Goal: Task Accomplishment & Management: Use online tool/utility

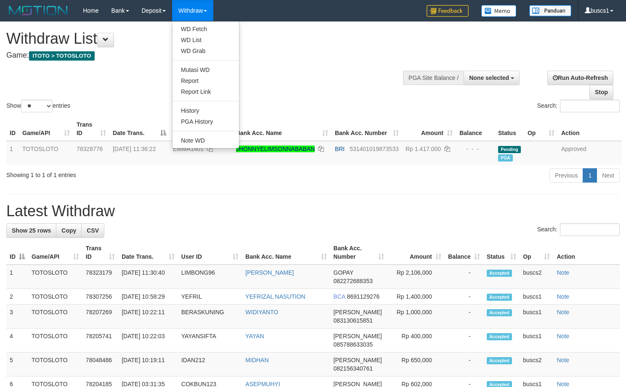
select select
select select "**"
click at [194, 24] on link "WD Fetch" at bounding box center [205, 29] width 66 height 11
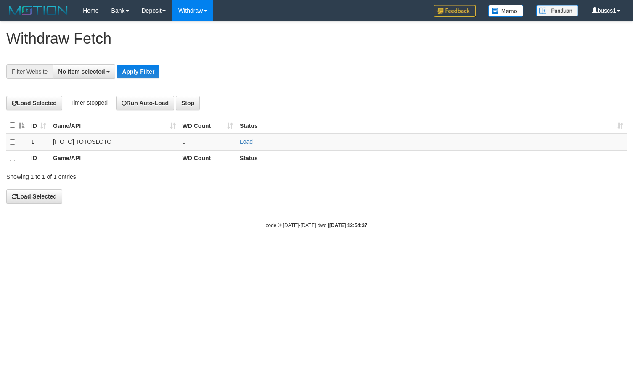
select select
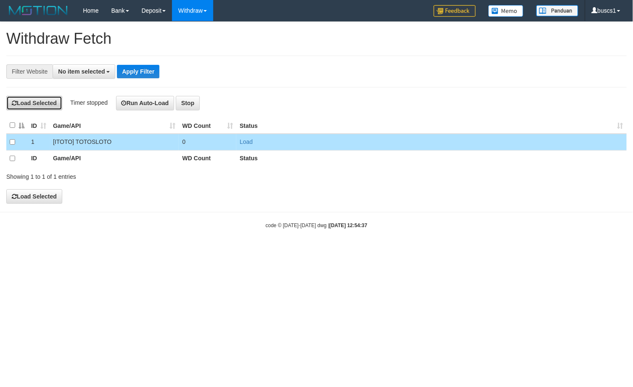
click at [41, 106] on button "Load Selected" at bounding box center [34, 103] width 56 height 14
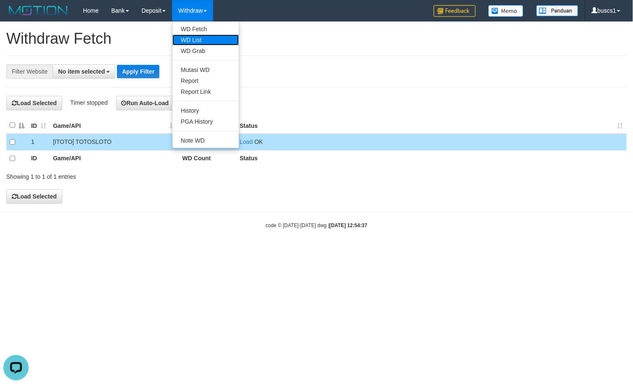
click at [205, 40] on link "WD List" at bounding box center [205, 39] width 66 height 11
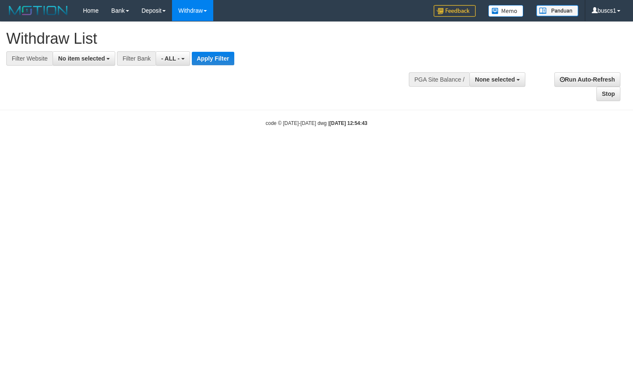
select select
click at [94, 55] on span "No item selected" at bounding box center [81, 58] width 47 height 7
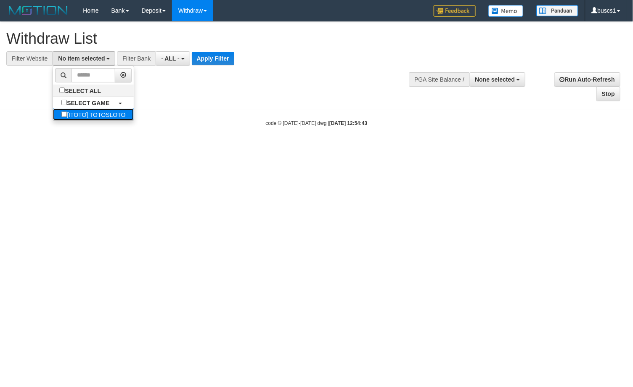
click at [82, 110] on label "[ITOTO] TOTOSLOTO" at bounding box center [93, 114] width 81 height 12
select select "****"
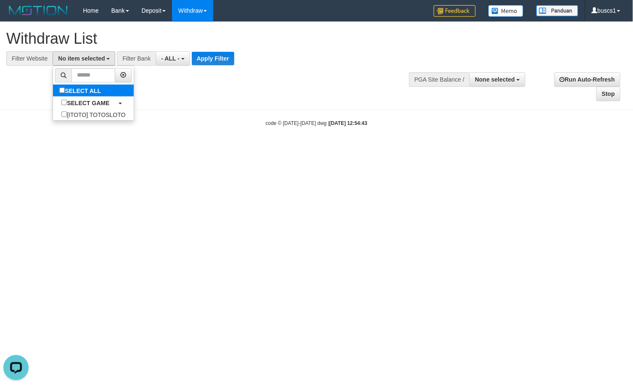
scroll to position [7, 0]
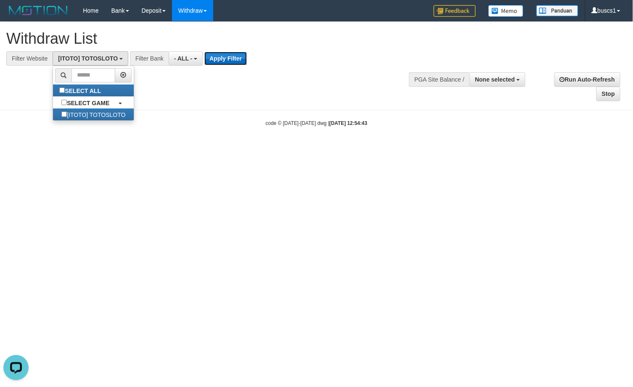
click at [214, 61] on button "Apply Filter" at bounding box center [225, 58] width 42 height 13
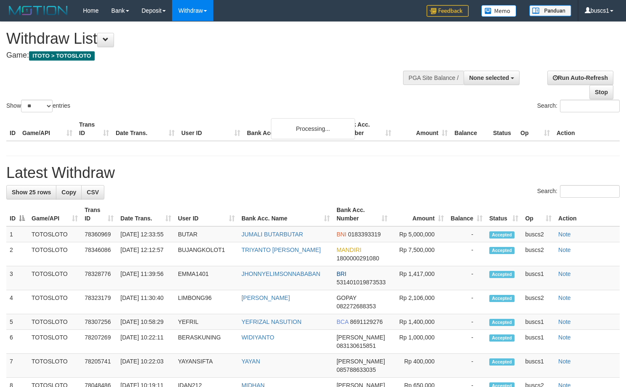
select select
select select "**"
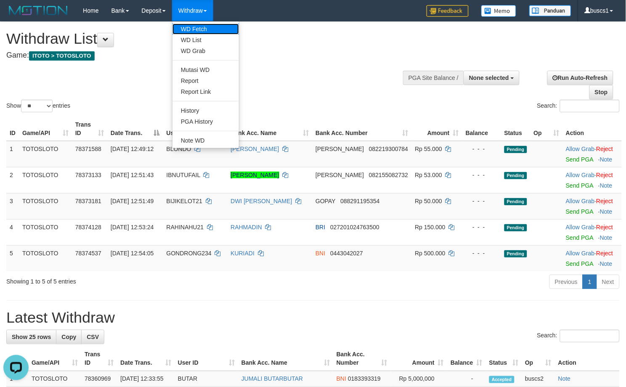
click at [207, 24] on link "WD Fetch" at bounding box center [205, 29] width 66 height 11
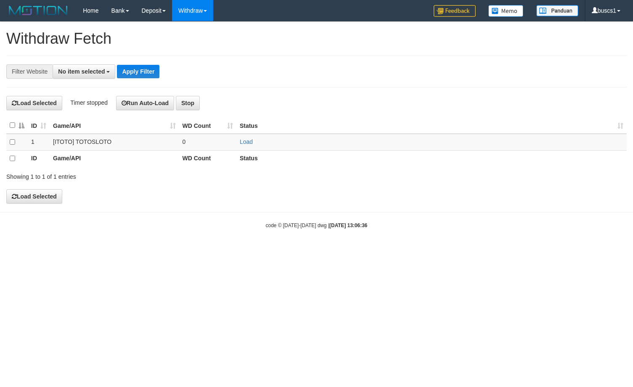
select select
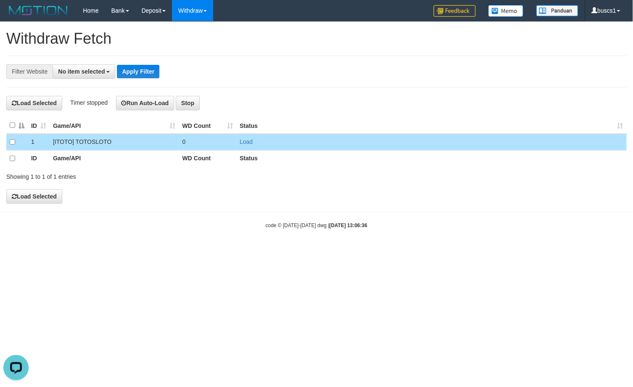
click at [46, 94] on div "**********" at bounding box center [316, 112] width 633 height 181
click at [45, 106] on button "Load Selected" at bounding box center [34, 103] width 56 height 14
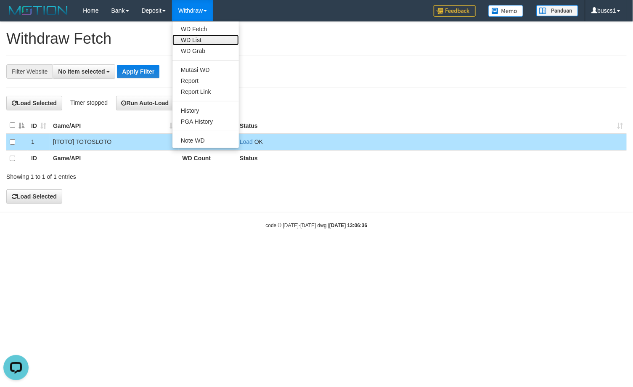
click at [204, 35] on link "WD List" at bounding box center [205, 39] width 66 height 11
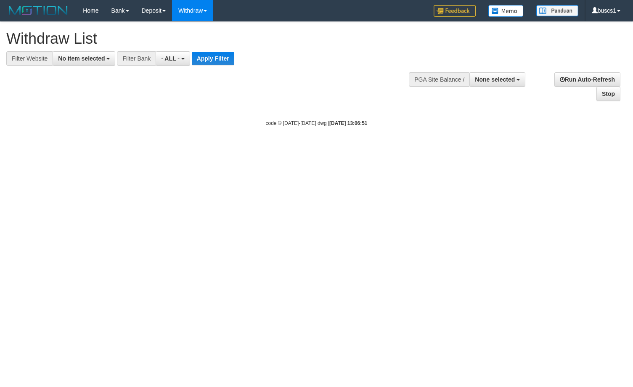
select select
click at [101, 57] on span "No item selected" at bounding box center [81, 58] width 47 height 7
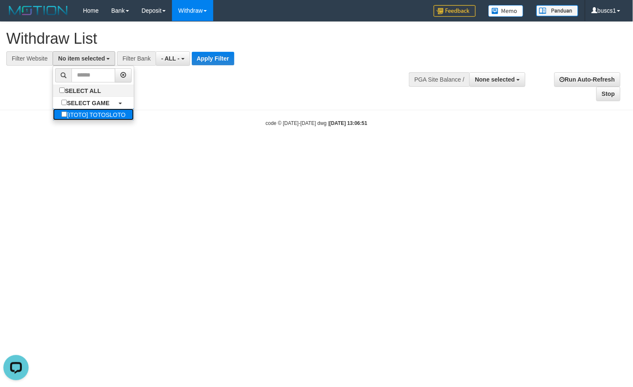
click at [107, 112] on label "[ITOTO] TOTOSLOTO" at bounding box center [93, 114] width 81 height 12
select select "****"
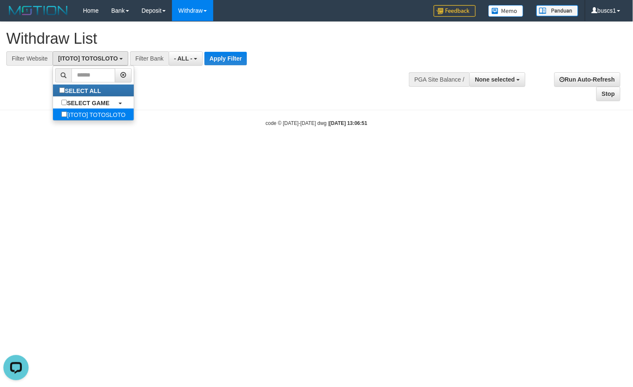
scroll to position [7, 0]
click at [224, 60] on button "Apply Filter" at bounding box center [225, 58] width 42 height 13
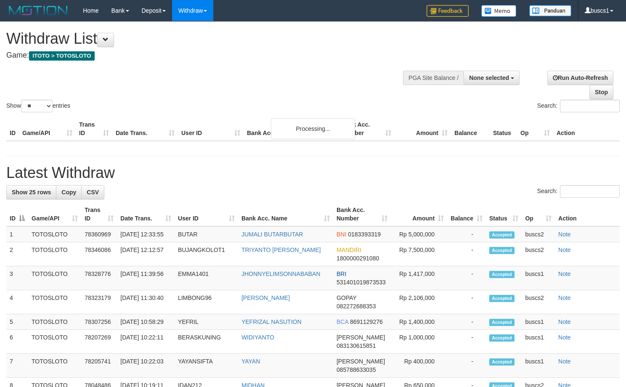
select select
select select "**"
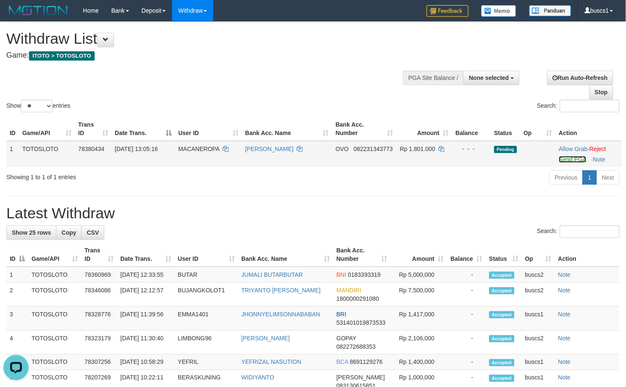
click at [572, 157] on link "Send PGA" at bounding box center [572, 159] width 27 height 7
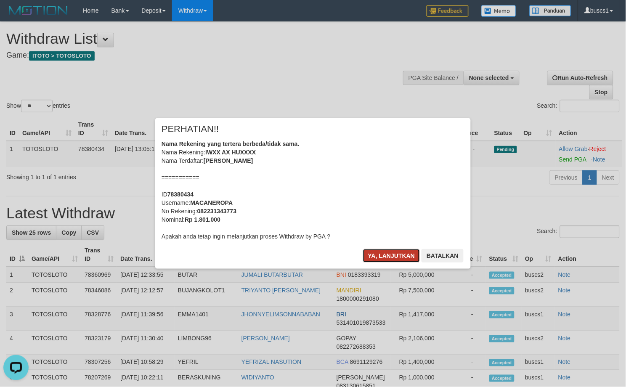
click at [382, 253] on button "Ya, lanjutkan" at bounding box center [391, 255] width 57 height 13
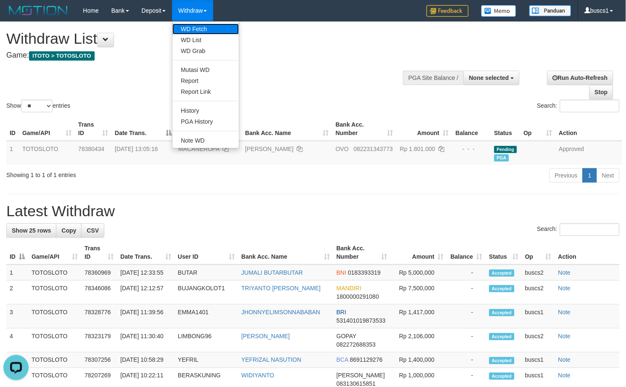
click at [205, 27] on link "WD Fetch" at bounding box center [205, 29] width 66 height 11
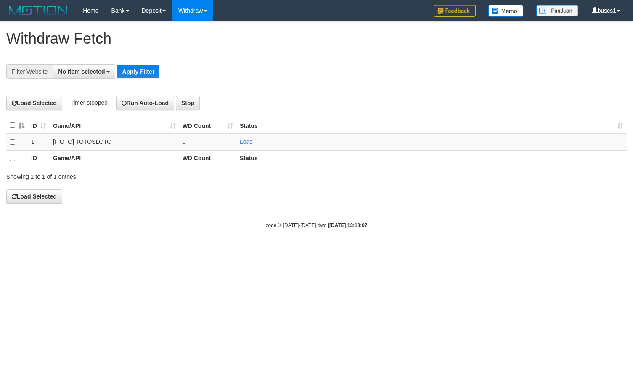
select select
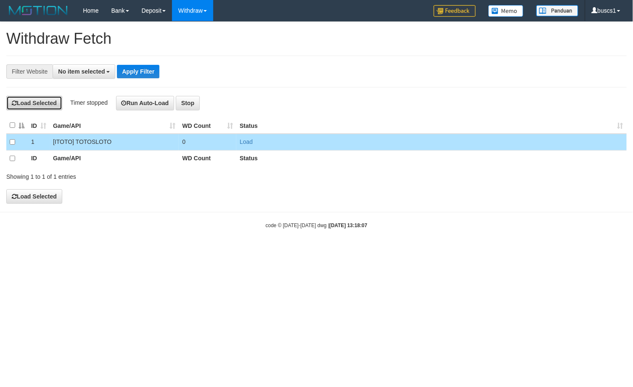
click at [38, 103] on button "Load Selected" at bounding box center [34, 103] width 56 height 14
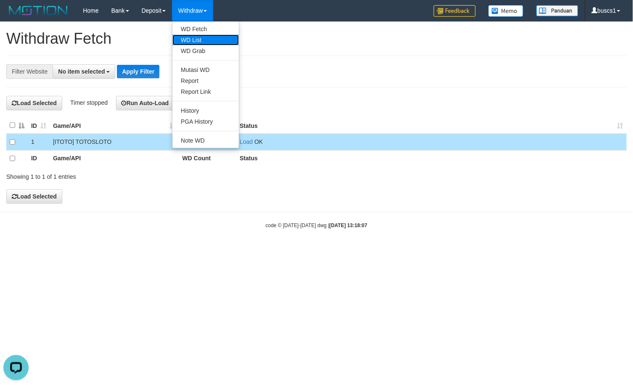
click at [211, 41] on link "WD List" at bounding box center [205, 39] width 66 height 11
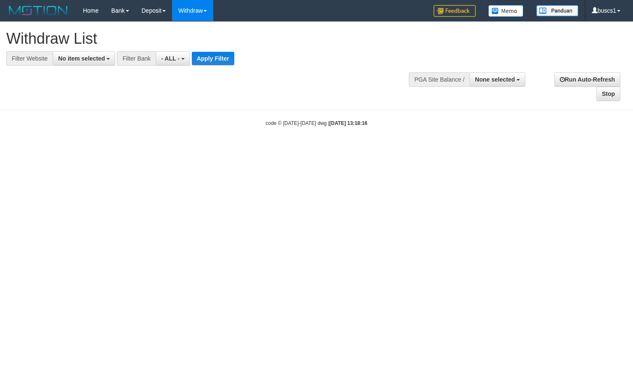
select select
click at [73, 56] on span "No item selected" at bounding box center [81, 58] width 47 height 7
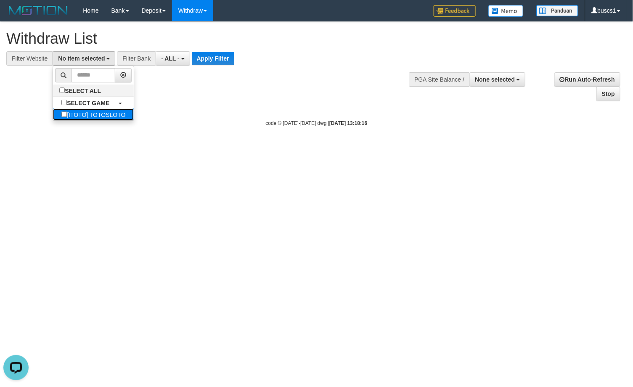
click at [90, 113] on label "[ITOTO] TOTOSLOTO" at bounding box center [93, 114] width 81 height 12
select select "****"
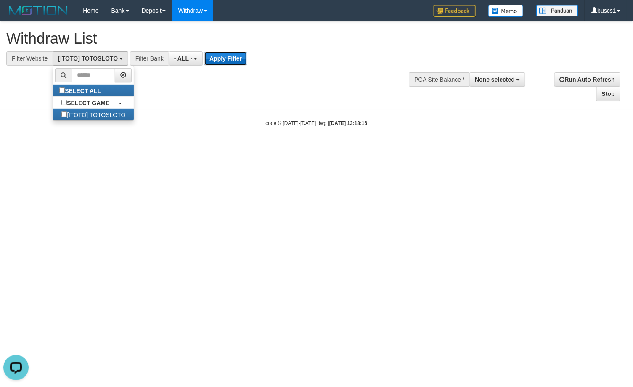
click at [225, 58] on button "Apply Filter" at bounding box center [225, 58] width 42 height 13
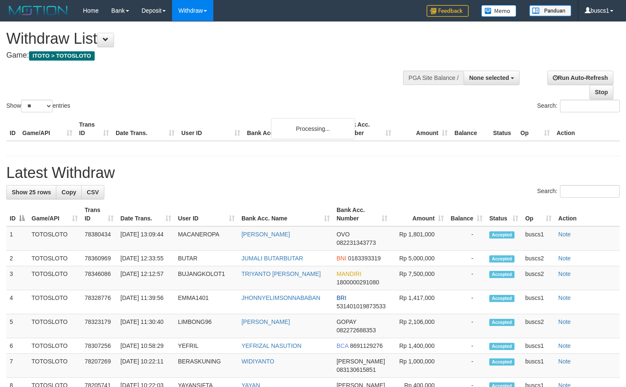
select select
select select "**"
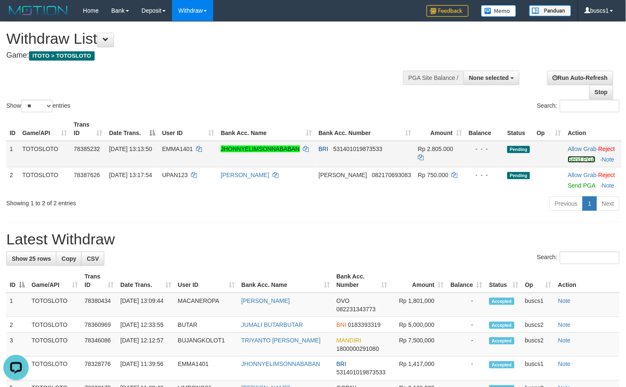
click at [579, 160] on link "Send PGA" at bounding box center [581, 159] width 27 height 7
drag, startPoint x: 312, startPoint y: 93, endPoint x: 305, endPoint y: 76, distance: 18.7
click at [312, 91] on div "Show ** ** ** *** entries Search:" at bounding box center [313, 68] width 626 height 92
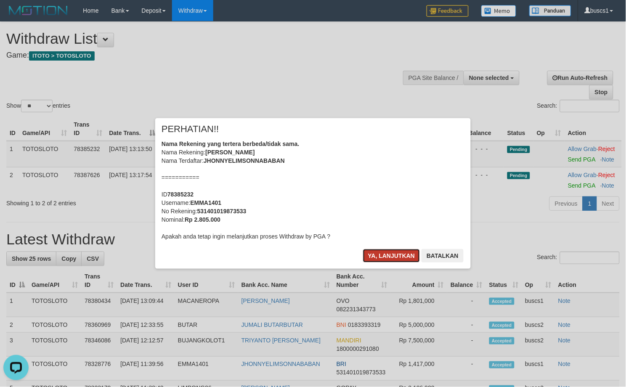
click at [394, 255] on button "Ya, lanjutkan" at bounding box center [391, 255] width 57 height 13
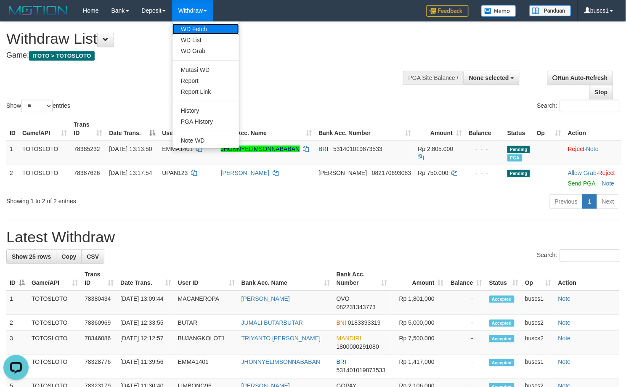
click at [206, 30] on link "WD Fetch" at bounding box center [205, 29] width 66 height 11
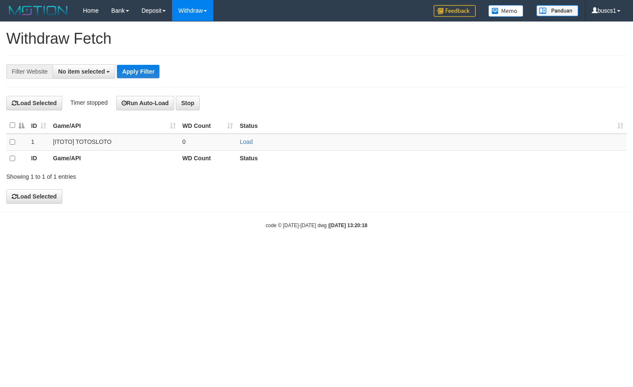
select select
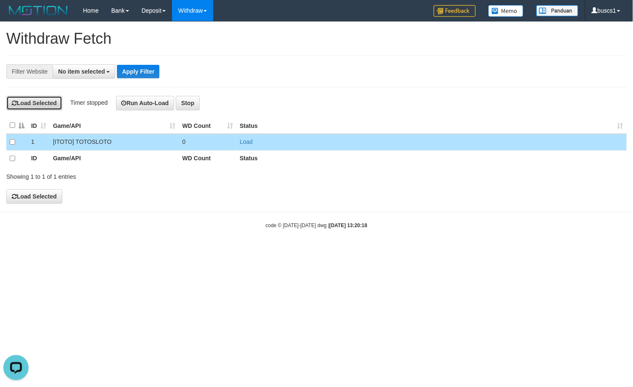
click at [32, 104] on button "Load Selected" at bounding box center [34, 103] width 56 height 14
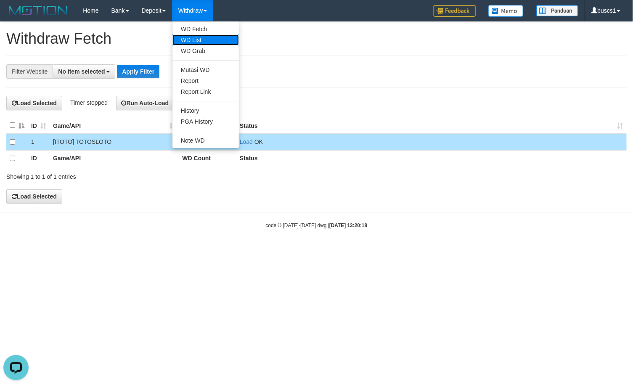
click at [209, 40] on link "WD List" at bounding box center [205, 39] width 66 height 11
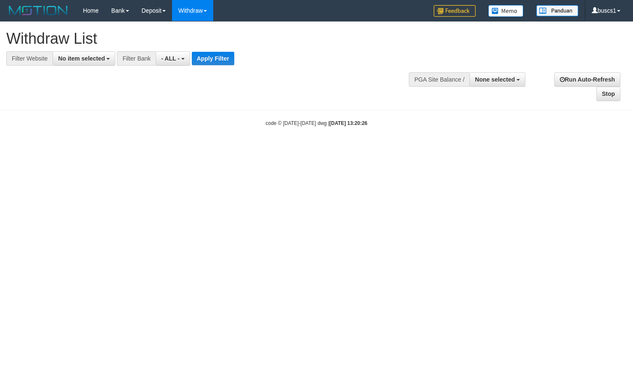
select select
click at [88, 60] on span "No item selected" at bounding box center [81, 58] width 47 height 7
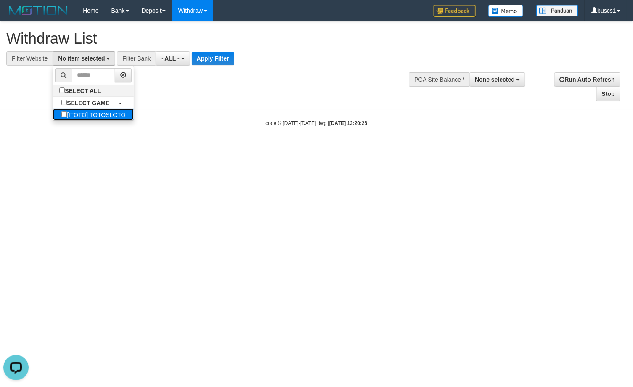
click at [95, 115] on label "[ITOTO] TOTOSLOTO" at bounding box center [93, 114] width 81 height 12
select select "****"
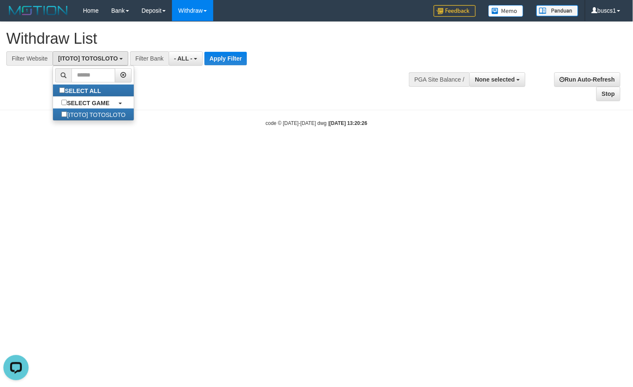
scroll to position [7, 0]
click at [223, 60] on button "Apply Filter" at bounding box center [225, 58] width 42 height 13
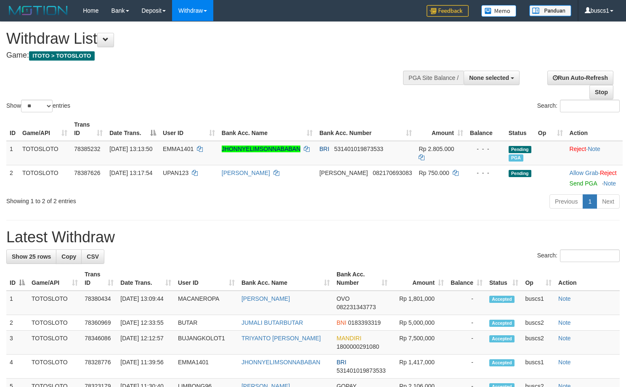
select select
select select "**"
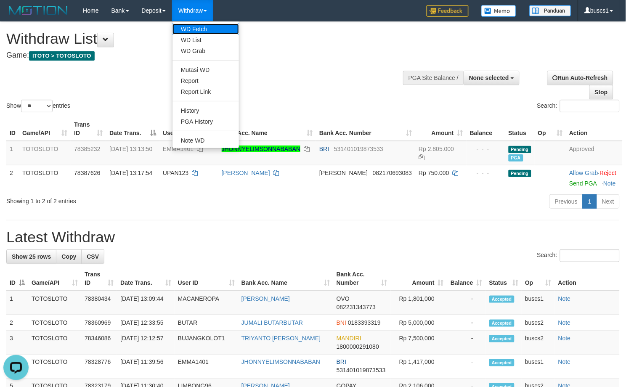
click at [194, 24] on link "WD Fetch" at bounding box center [205, 29] width 66 height 11
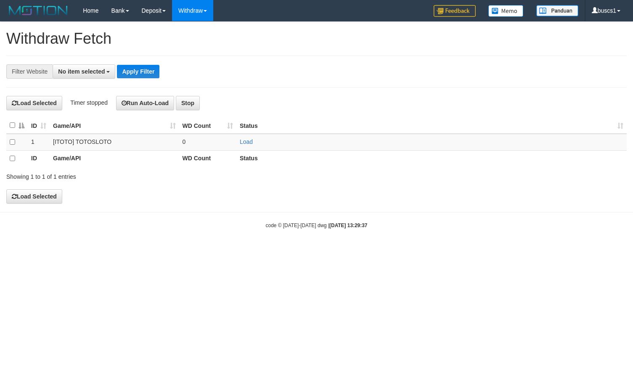
select select
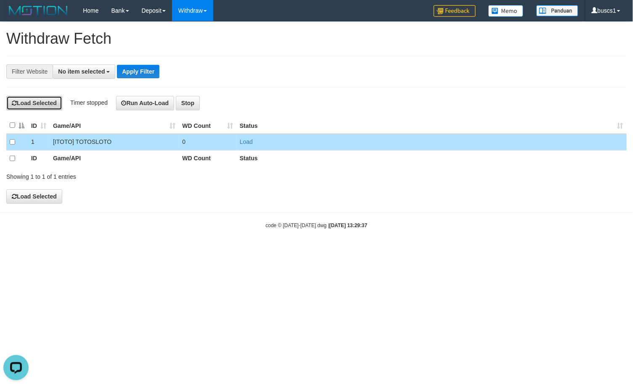
click at [30, 100] on button "Load Selected" at bounding box center [34, 103] width 56 height 14
click at [438, 213] on body "Toggle navigation Home Bank Account List Load By Website Group [ITOTO] TOTOSLOT…" at bounding box center [316, 125] width 633 height 250
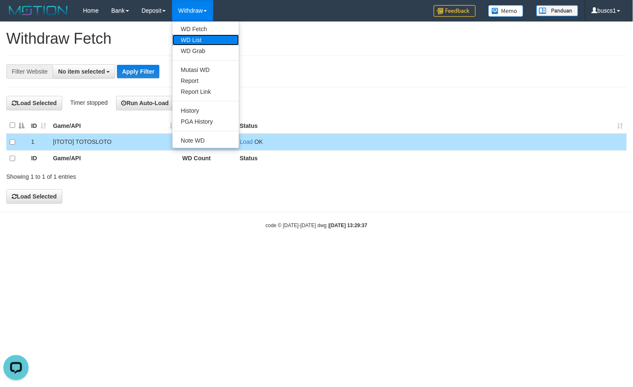
click at [211, 37] on link "WD List" at bounding box center [205, 39] width 66 height 11
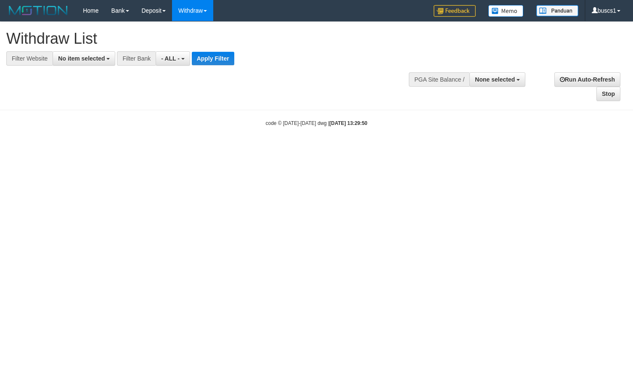
select select
click at [97, 58] on span "No item selected" at bounding box center [81, 58] width 47 height 7
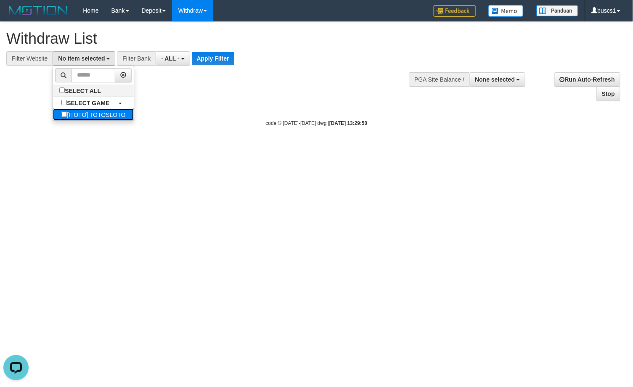
click at [98, 110] on label "[ITOTO] TOTOSLOTO" at bounding box center [93, 114] width 81 height 12
select select "****"
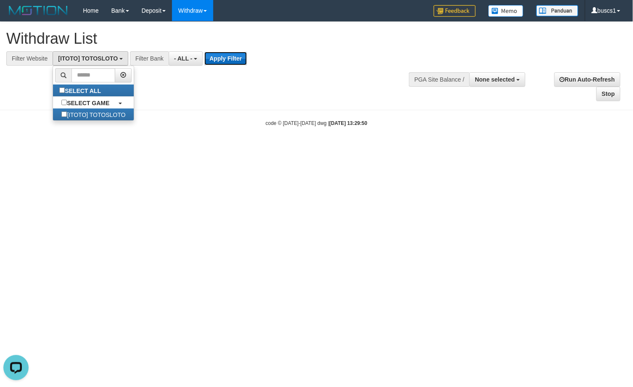
click at [223, 55] on button "Apply Filter" at bounding box center [225, 58] width 42 height 13
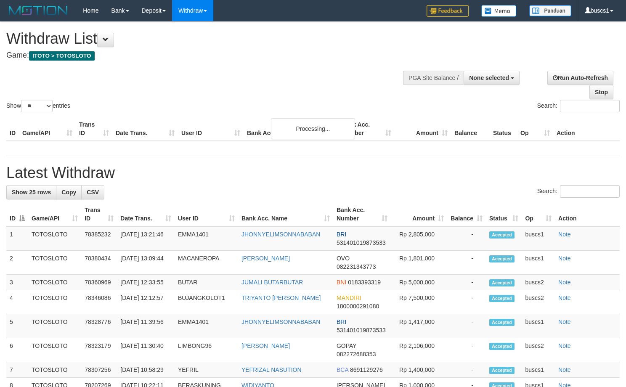
select select
select select "**"
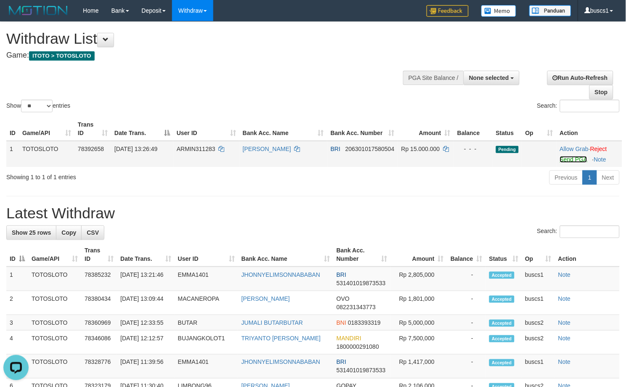
click at [569, 156] on link "Send PGA" at bounding box center [573, 159] width 27 height 7
